Goal: Information Seeking & Learning: Learn about a topic

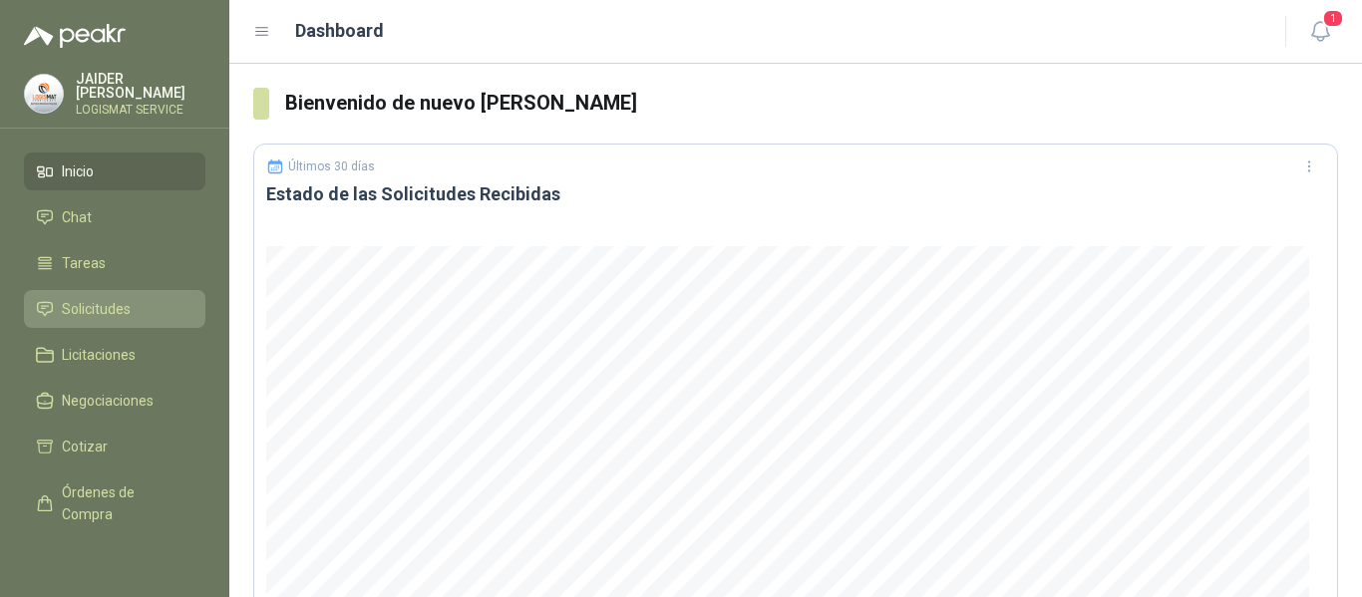
click at [117, 300] on span "Solicitudes" at bounding box center [96, 309] width 69 height 22
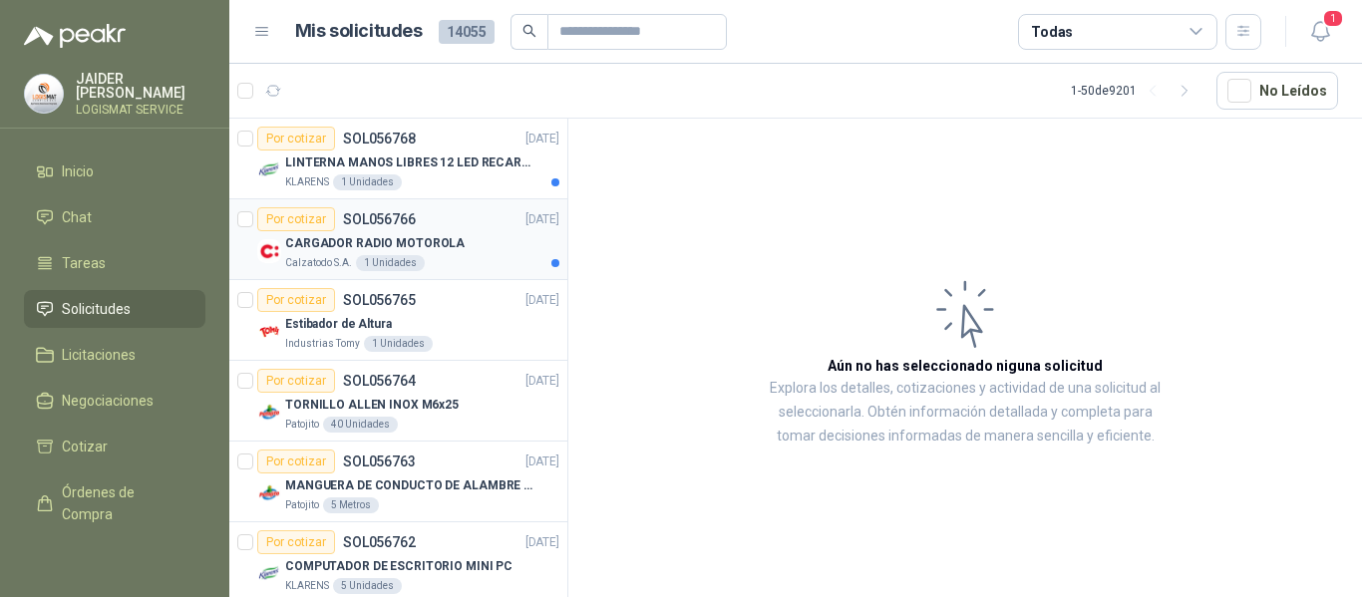
click at [476, 242] on div "CARGADOR RADIO MOTOROLA" at bounding box center [422, 243] width 274 height 24
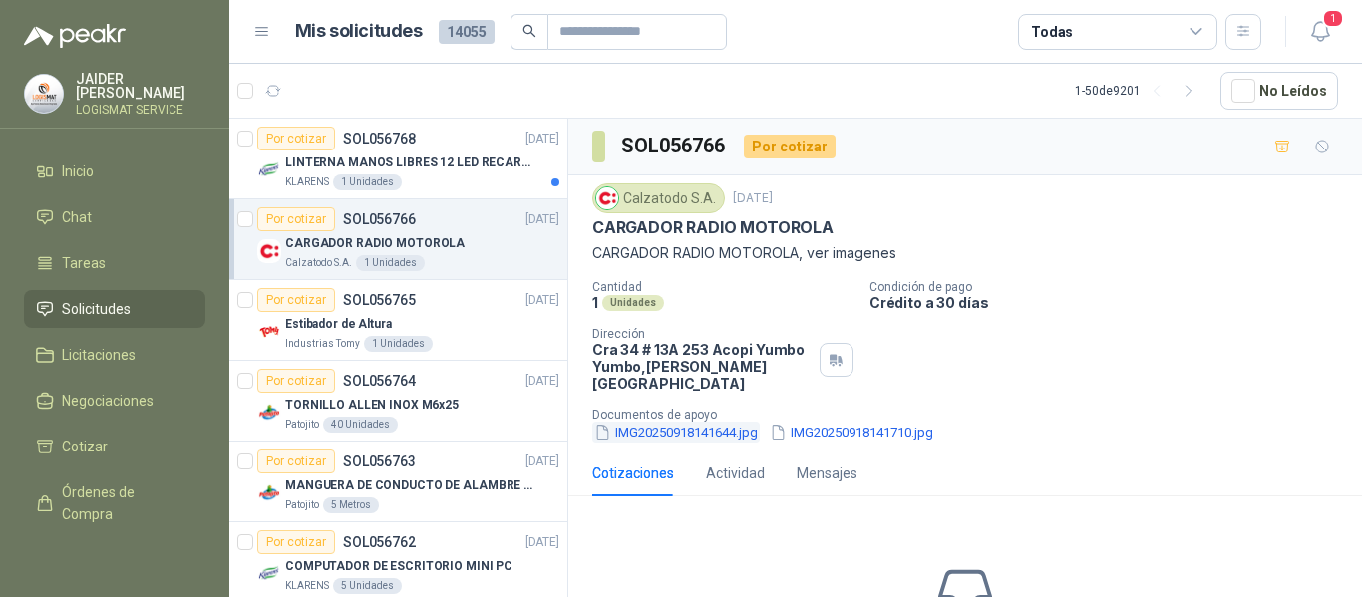
click at [684, 424] on button "IMG20250918141644.jpg" at bounding box center [675, 432] width 167 height 21
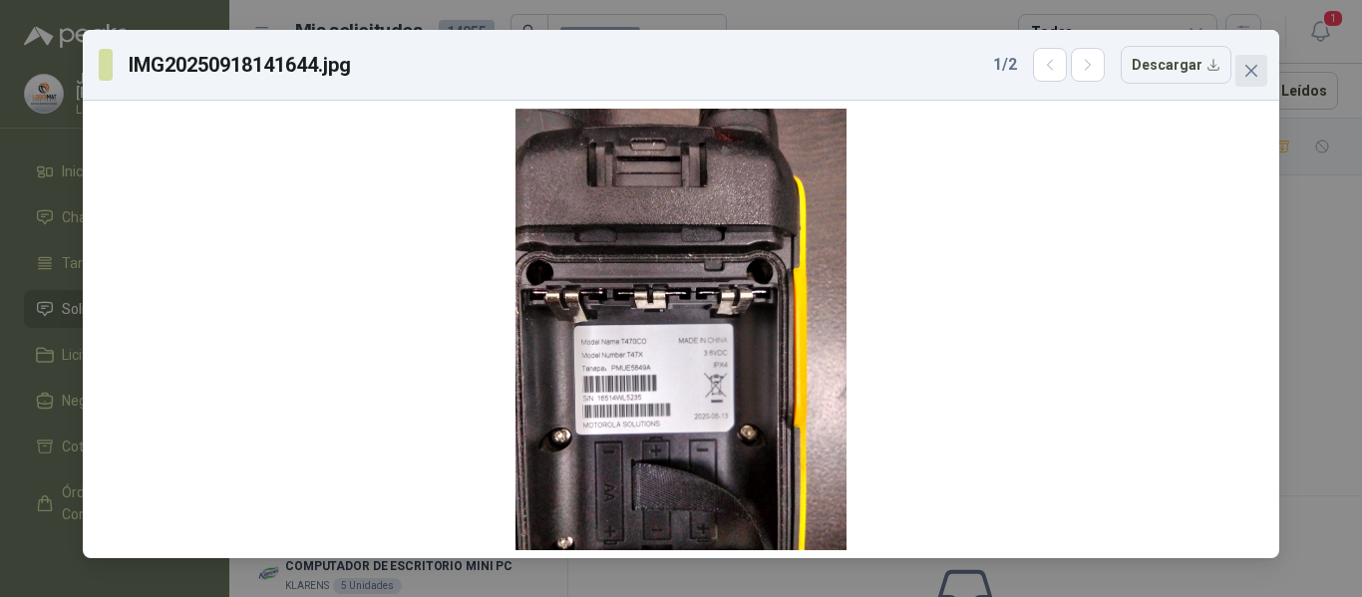
click at [1241, 66] on span "Close" at bounding box center [1251, 71] width 32 height 16
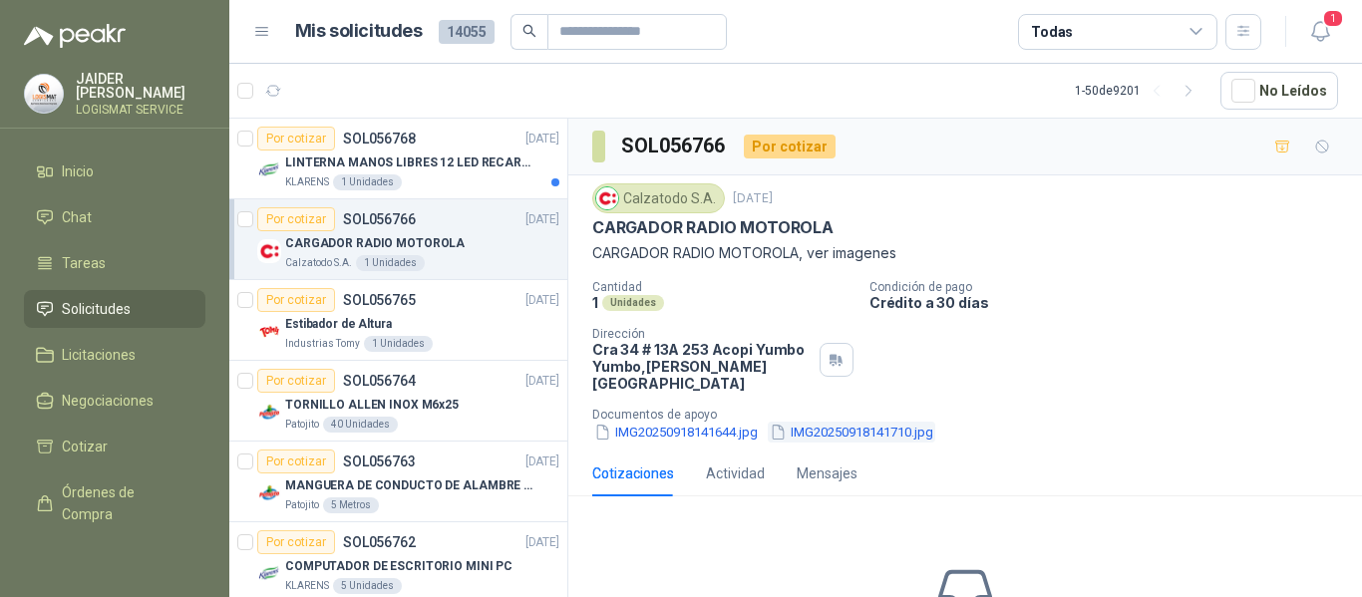
click at [836, 422] on button "IMG20250918141710.jpg" at bounding box center [851, 432] width 167 height 21
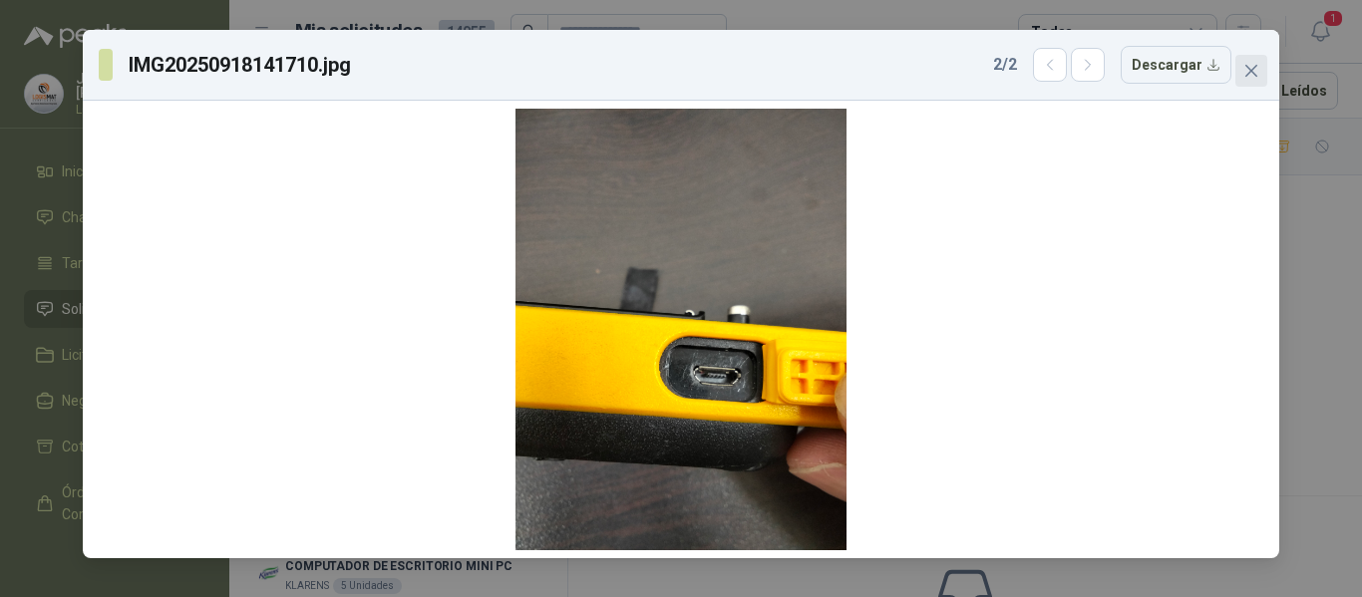
click at [1247, 80] on button "Close" at bounding box center [1251, 71] width 32 height 32
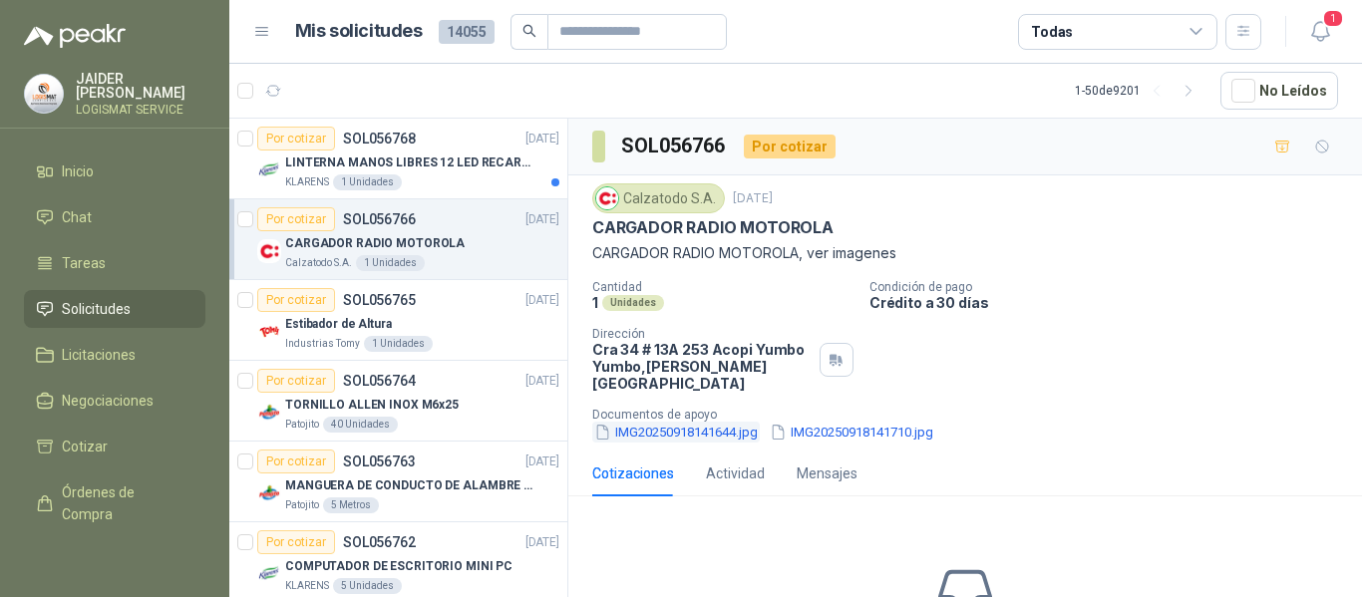
click at [685, 422] on button "IMG20250918141644.jpg" at bounding box center [675, 432] width 167 height 21
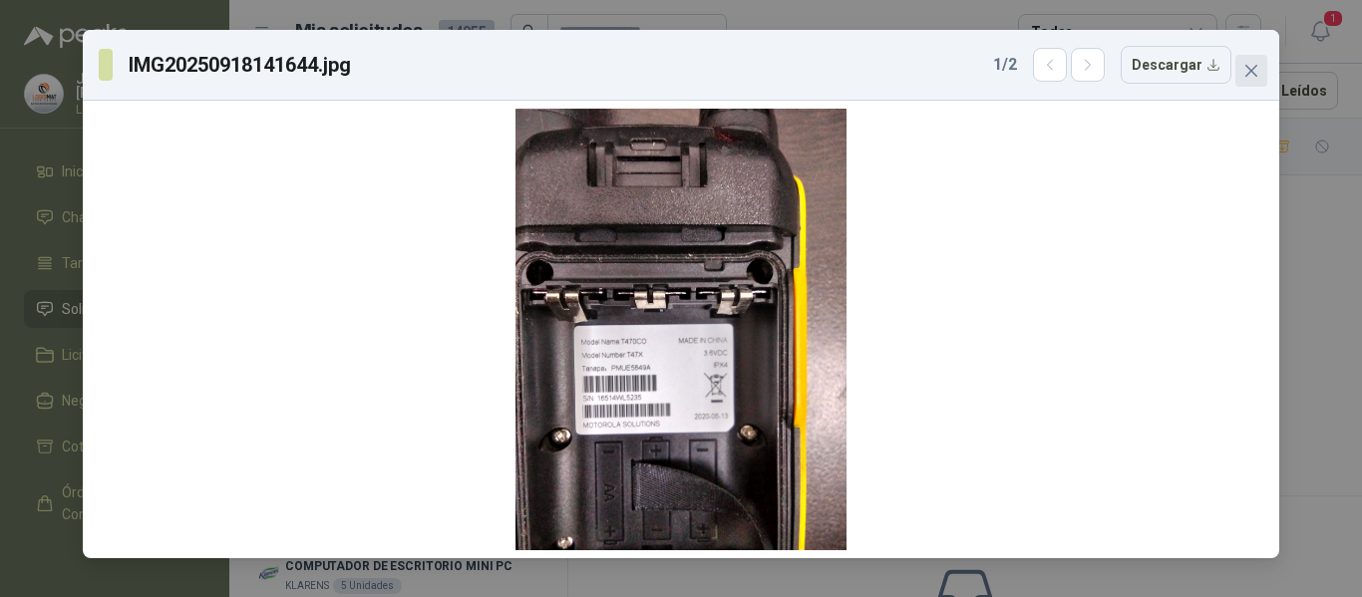
click at [1250, 75] on icon "close" at bounding box center [1251, 71] width 16 height 16
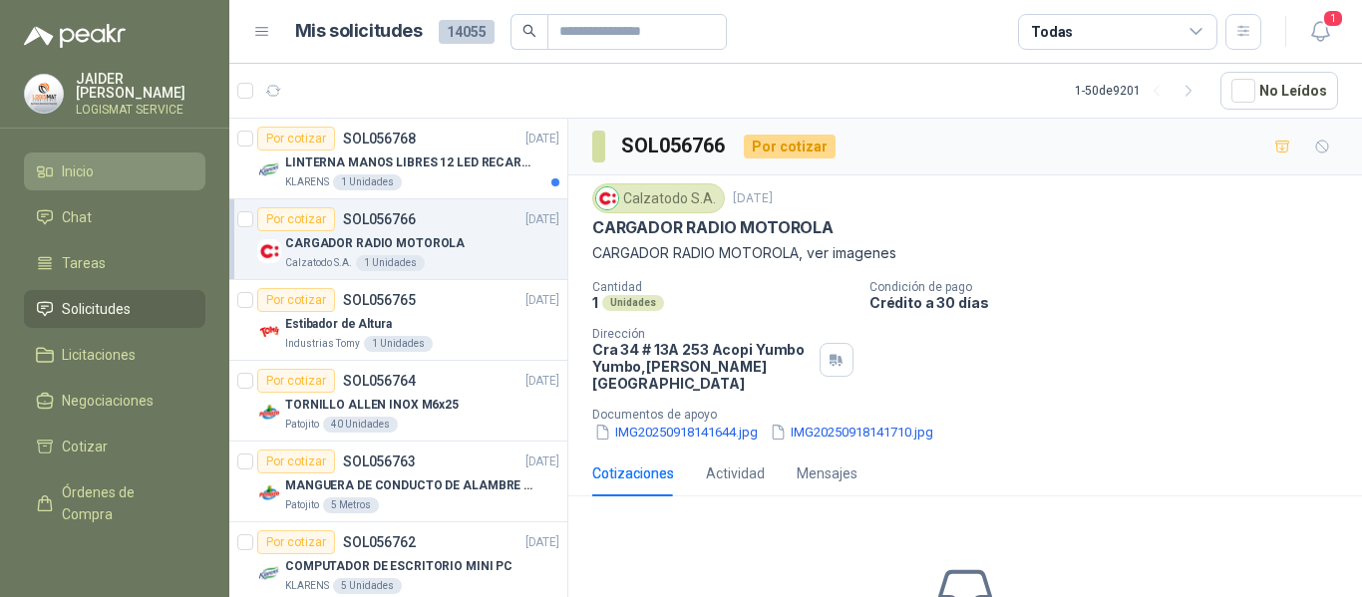
click at [70, 171] on span "Inicio" at bounding box center [78, 171] width 32 height 22
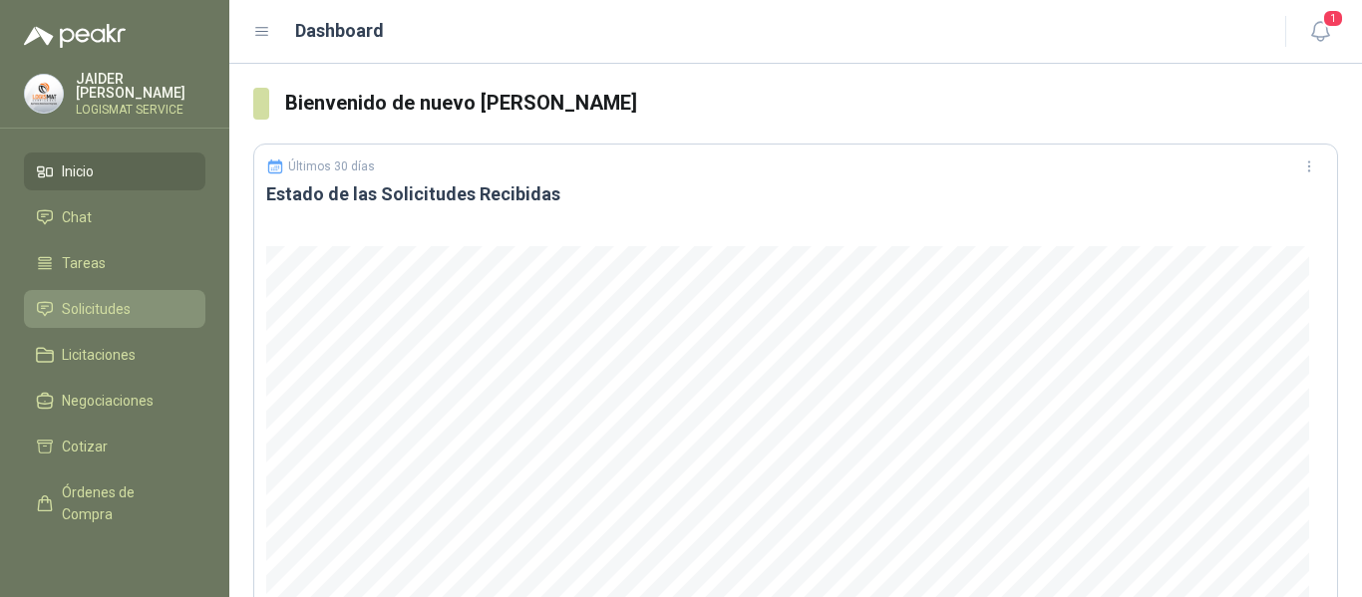
click at [95, 293] on link "Solicitudes" at bounding box center [114, 309] width 181 height 38
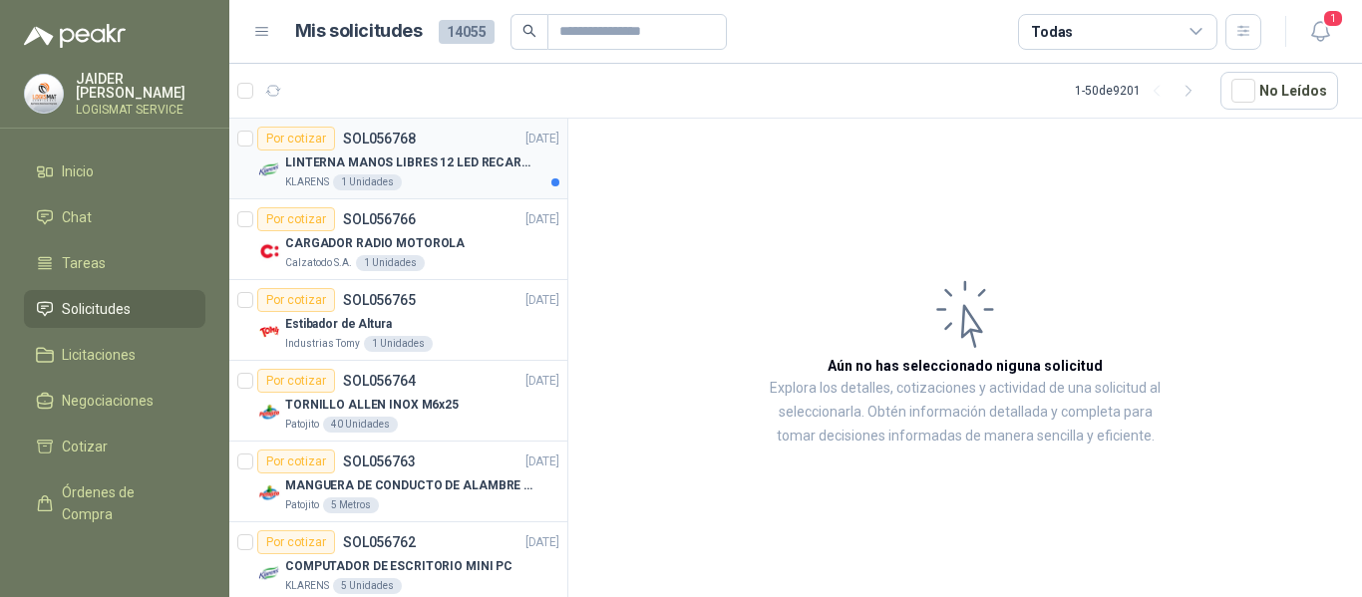
click at [438, 184] on div "KLARENS 1 Unidades" at bounding box center [422, 182] width 274 height 16
